Goal: Information Seeking & Learning: Find specific fact

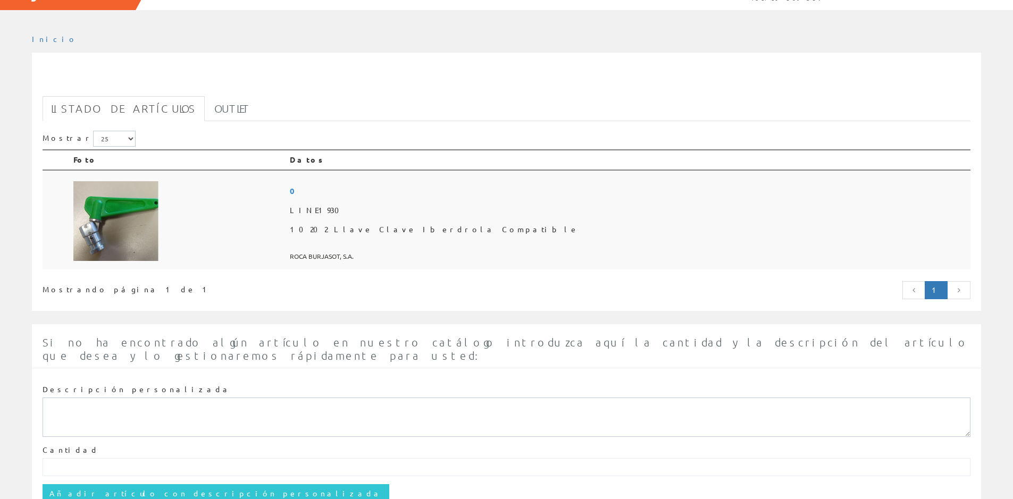
scroll to position [110, 0]
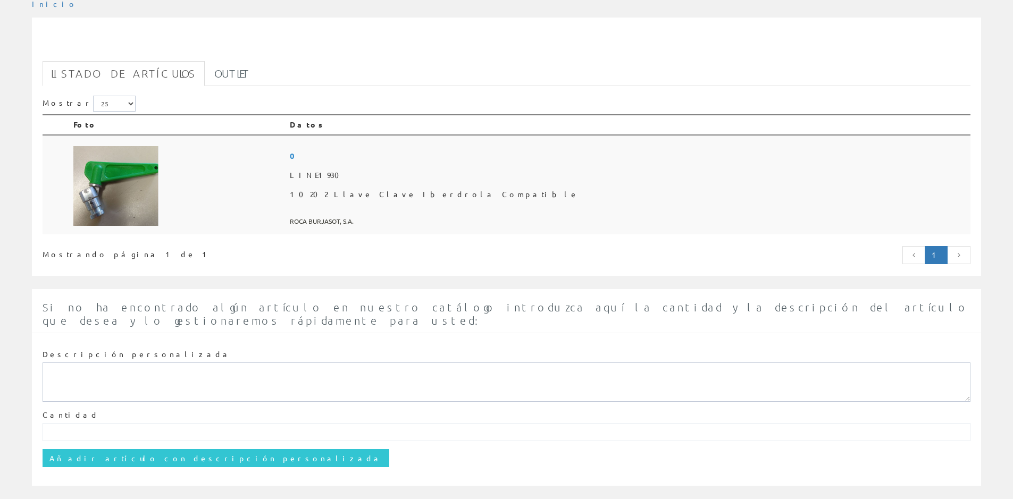
click at [104, 178] on img at bounding box center [115, 186] width 85 height 80
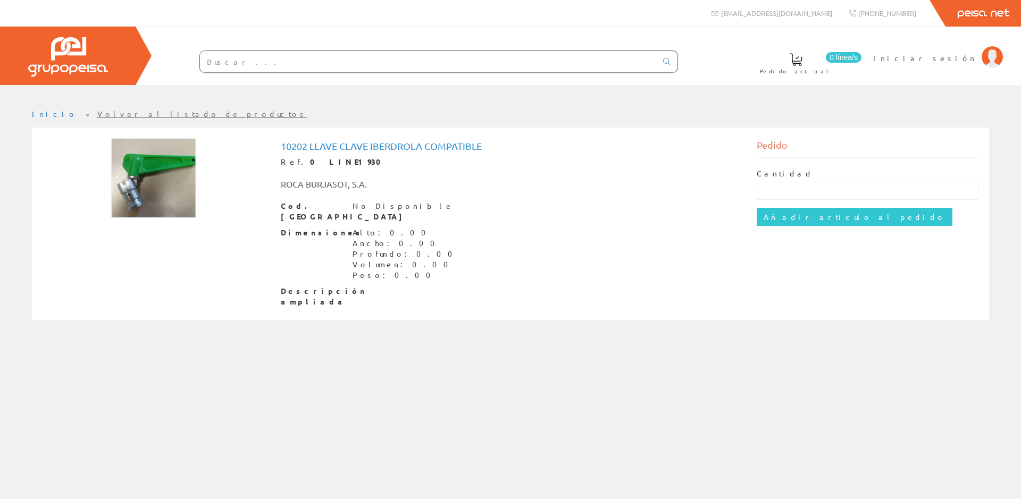
click at [973, 11] on link "Peisa Net" at bounding box center [984, 13] width 76 height 27
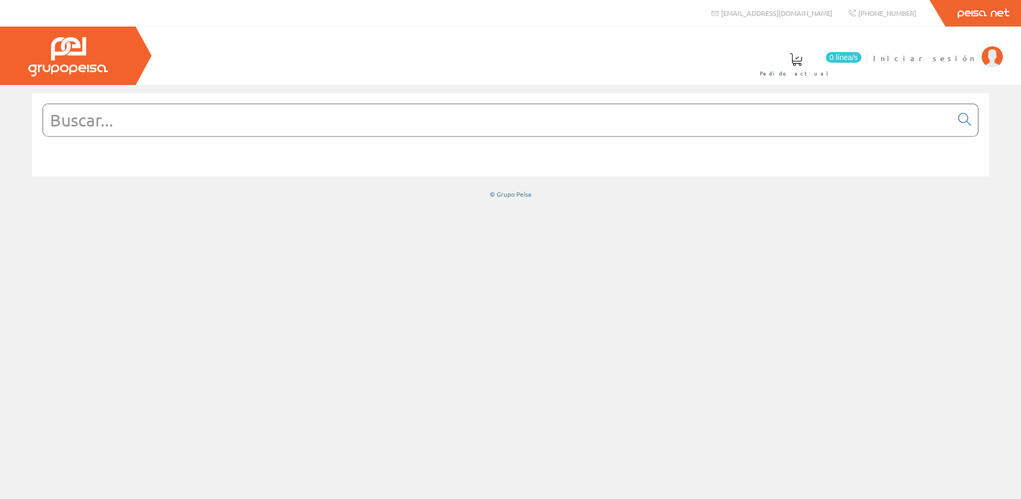
click at [71, 57] on img at bounding box center [68, 56] width 80 height 39
click at [992, 15] on link "Peisa Net" at bounding box center [984, 13] width 76 height 27
